Goal: Task Accomplishment & Management: Use online tool/utility

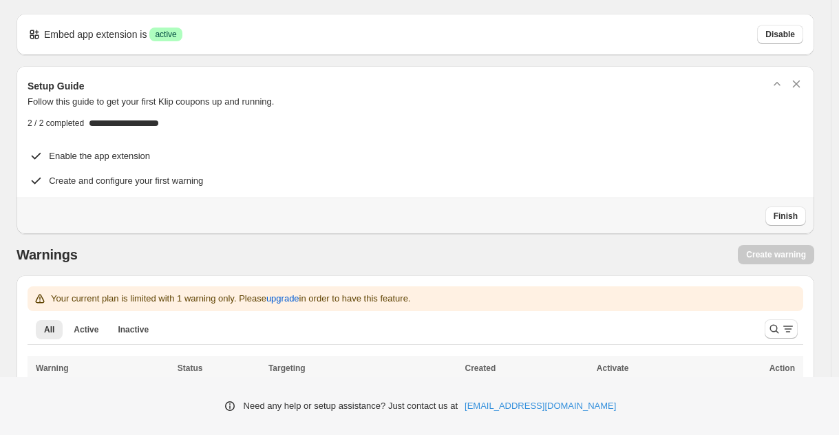
scroll to position [48, 0]
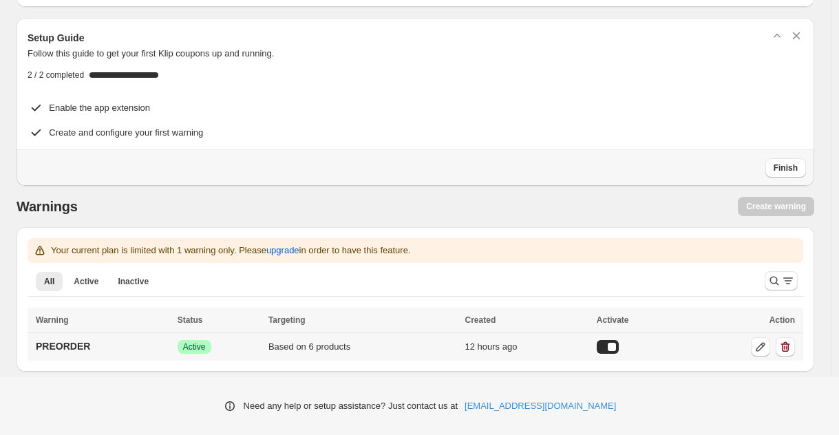
click at [125, 341] on td "PREORDER" at bounding box center [101, 346] width 146 height 28
click at [83, 344] on p "PREORDER" at bounding box center [63, 346] width 54 height 14
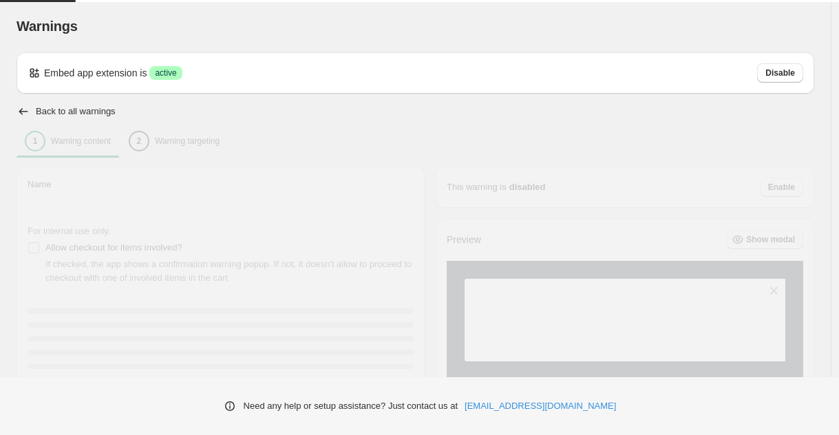
type input "********"
type input "**********"
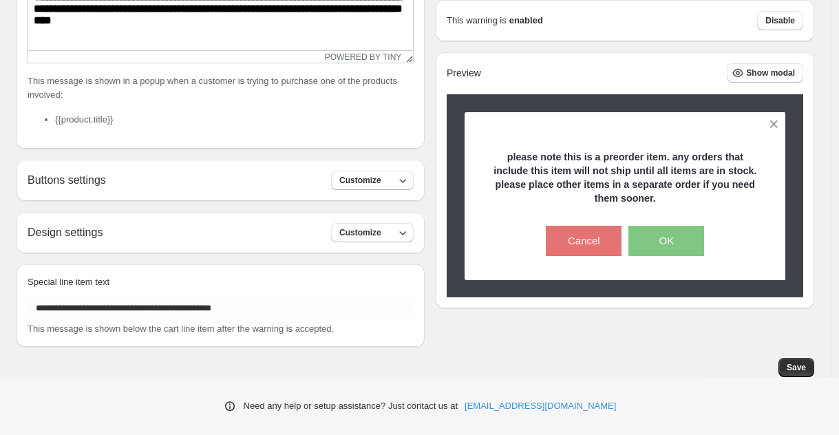
scroll to position [384, 0]
click at [396, 182] on button "Customize" at bounding box center [372, 179] width 83 height 19
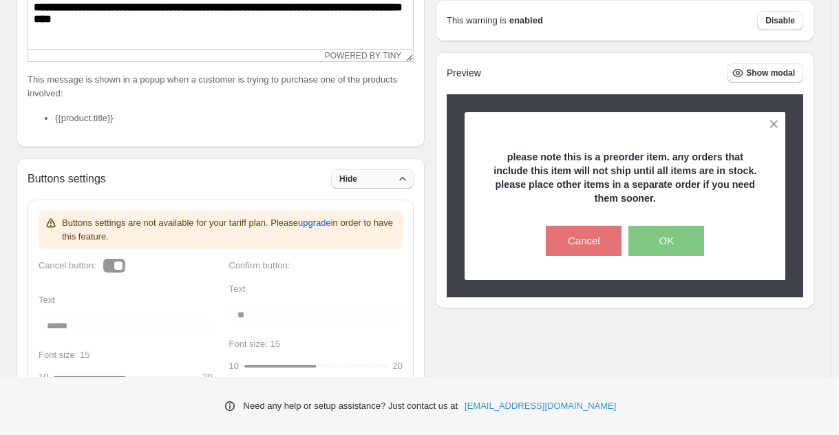
click at [396, 182] on button "Hide" at bounding box center [372, 178] width 83 height 19
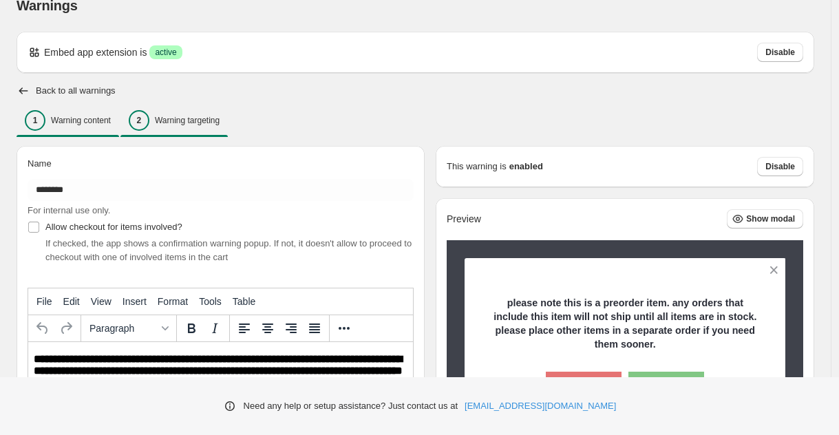
click at [206, 122] on p "Warning targeting" at bounding box center [187, 120] width 65 height 11
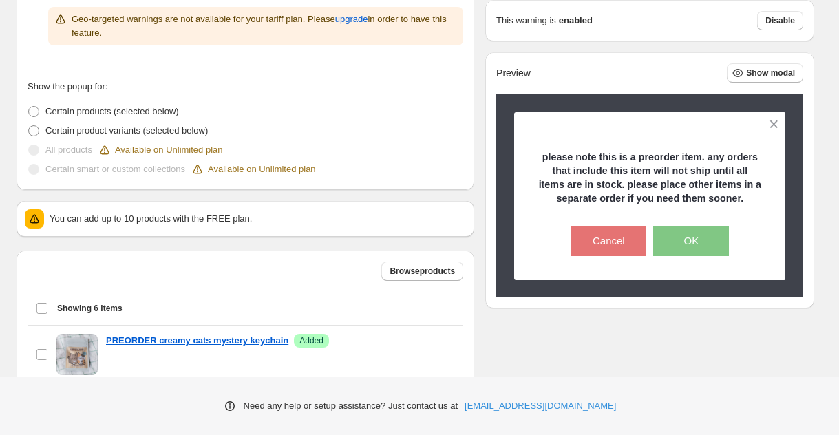
scroll to position [461, 0]
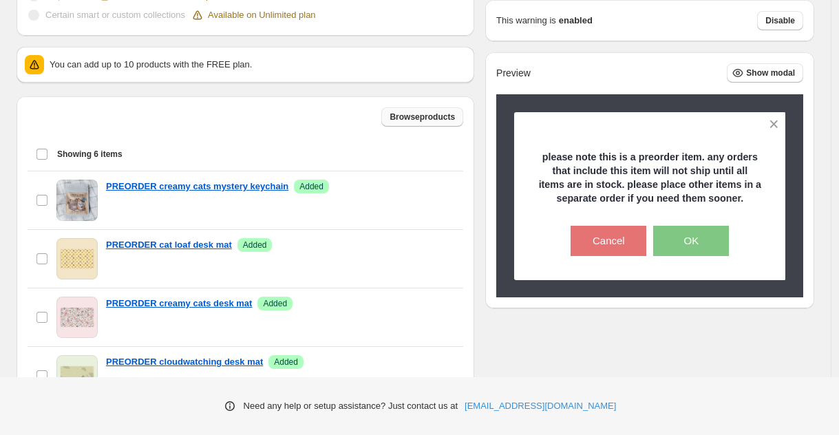
click at [431, 115] on span "Browse products" at bounding box center [421, 116] width 65 height 11
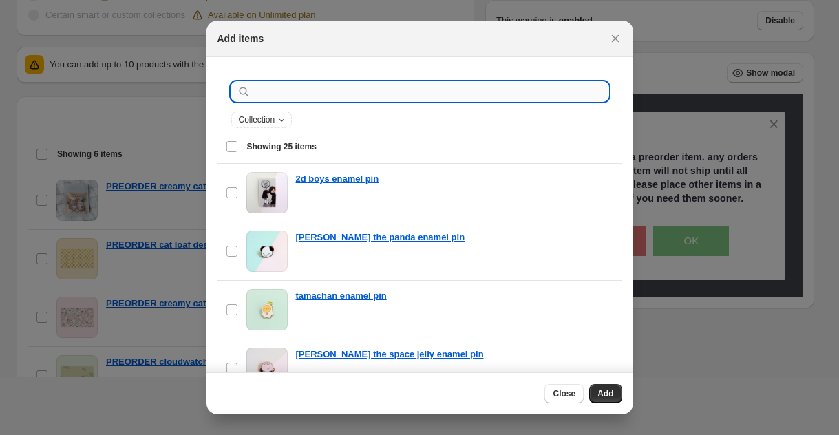
click at [321, 94] on input ":r1g:" at bounding box center [430, 91] width 355 height 19
type input "*"
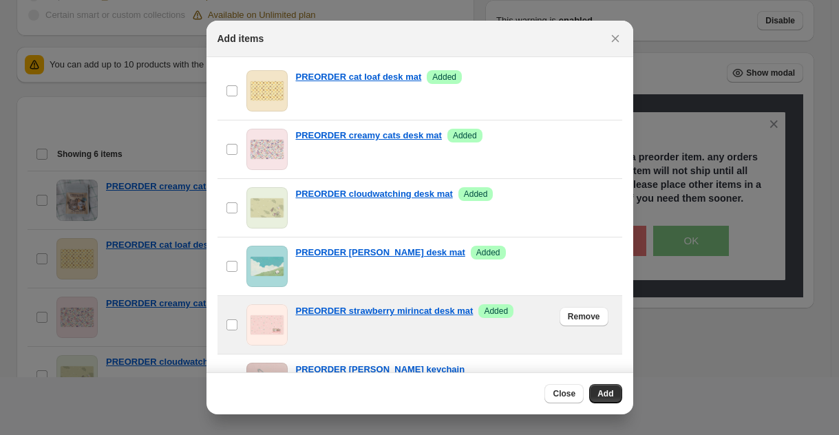
scroll to position [94, 0]
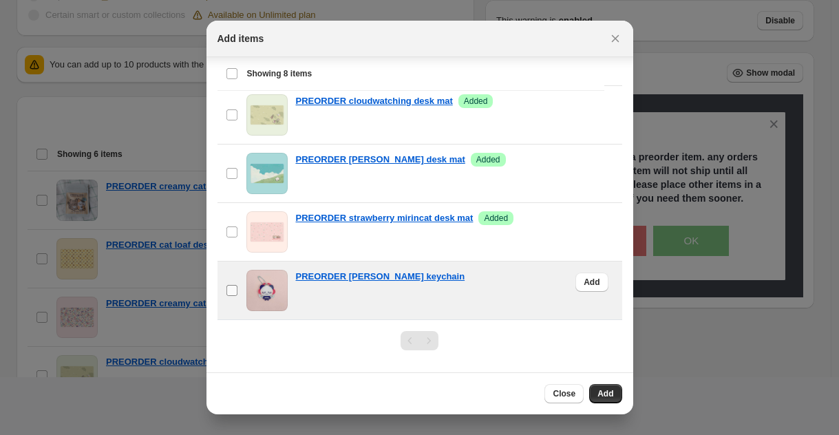
type input "*****"
click at [242, 289] on label "checkbox" at bounding box center [231, 290] width 29 height 58
click at [617, 397] on button "Add" at bounding box center [605, 393] width 32 height 19
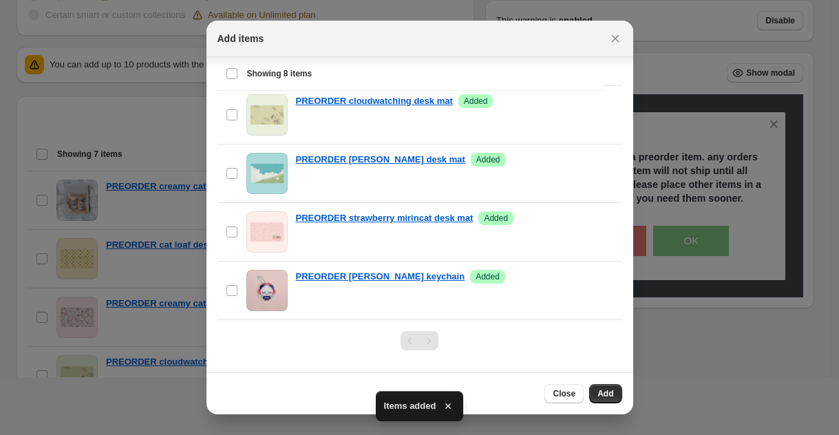
click at [685, 385] on div at bounding box center [419, 217] width 839 height 435
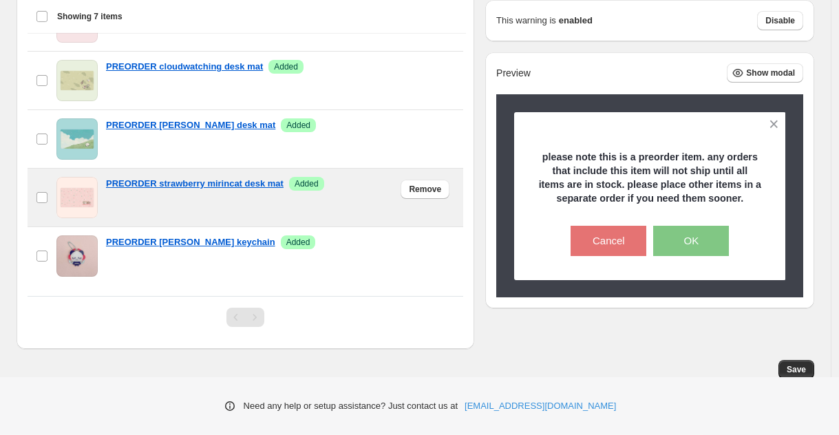
scroll to position [630, 0]
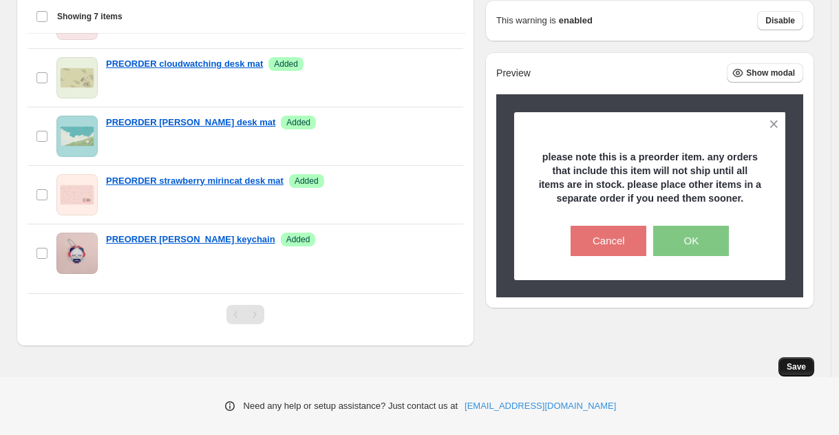
click at [806, 368] on span "Save" at bounding box center [796, 366] width 19 height 11
